Goal: Task Accomplishment & Management: Manage account settings

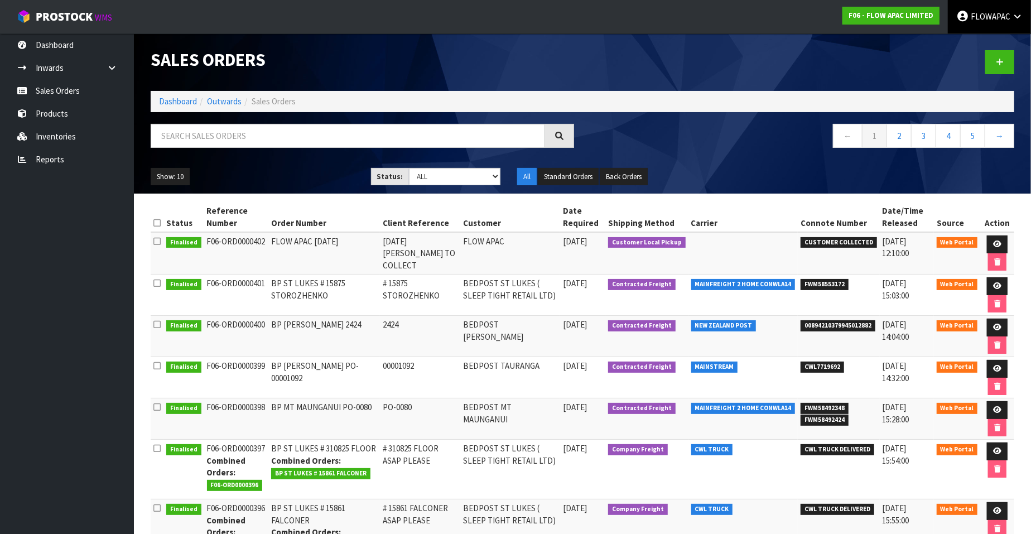
click at [530, 14] on span "FLOWAPAC" at bounding box center [990, 16] width 40 height 11
click at [530, 41] on link "Logout" at bounding box center [986, 44] width 88 height 15
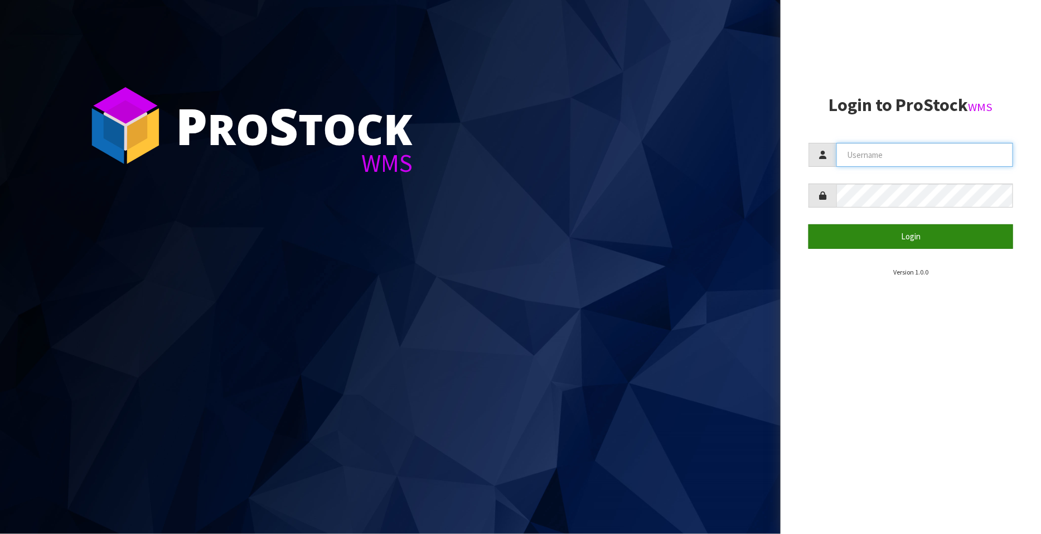
type input "FLOWAPAC"
click at [914, 234] on button "Login" at bounding box center [911, 236] width 205 height 24
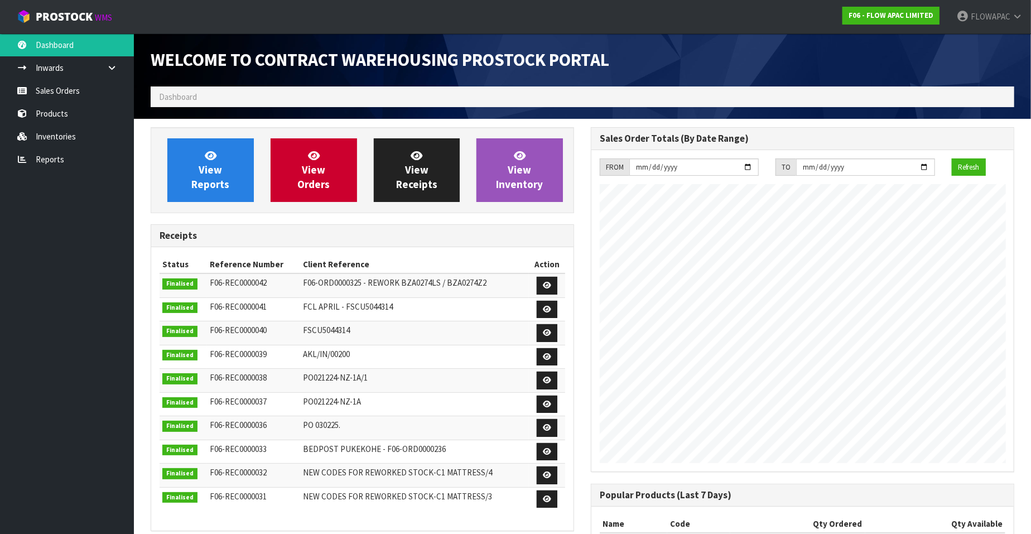
scroll to position [455, 440]
click at [68, 99] on link "Sales Orders" at bounding box center [67, 90] width 134 height 23
